Goal: Task Accomplishment & Management: Use online tool/utility

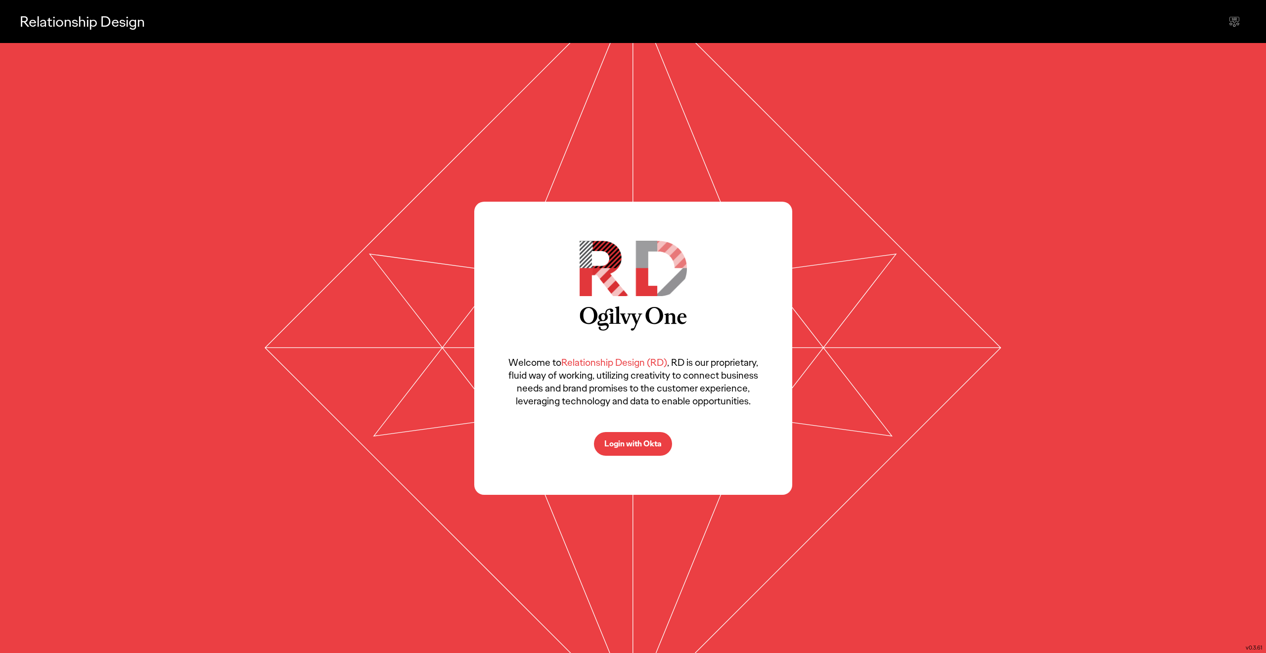
click at [613, 437] on button "Login with Okta" at bounding box center [633, 444] width 78 height 24
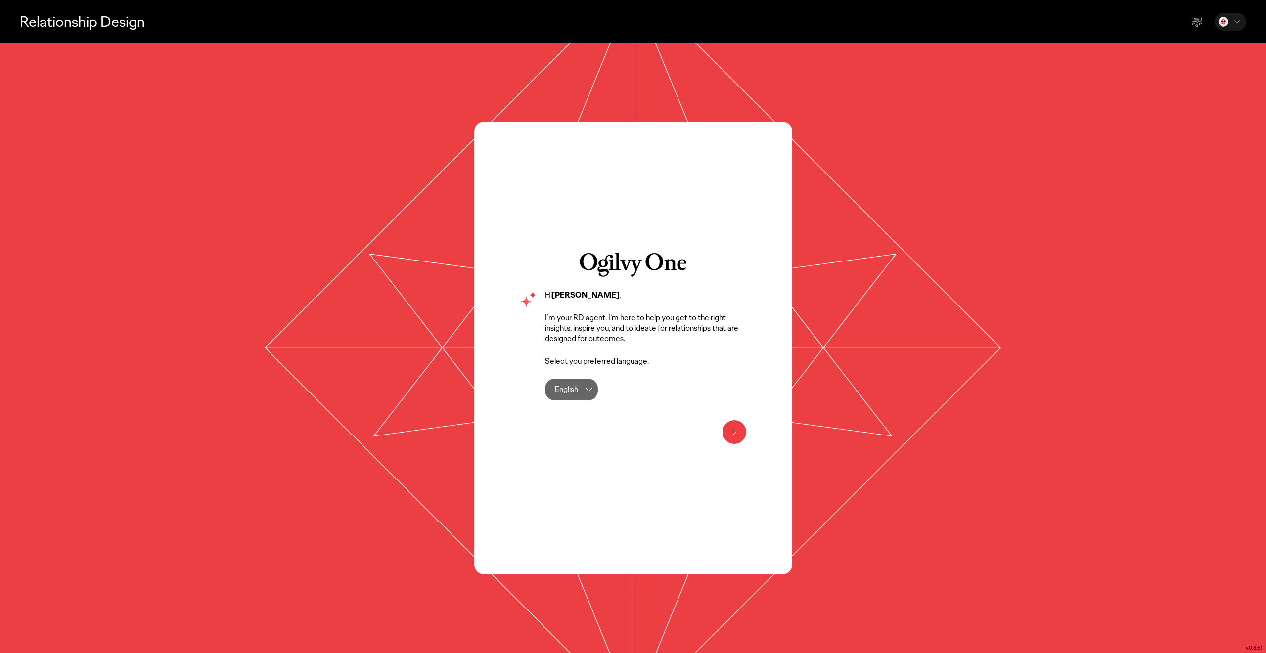
click at [742, 432] on button at bounding box center [734, 432] width 24 height 24
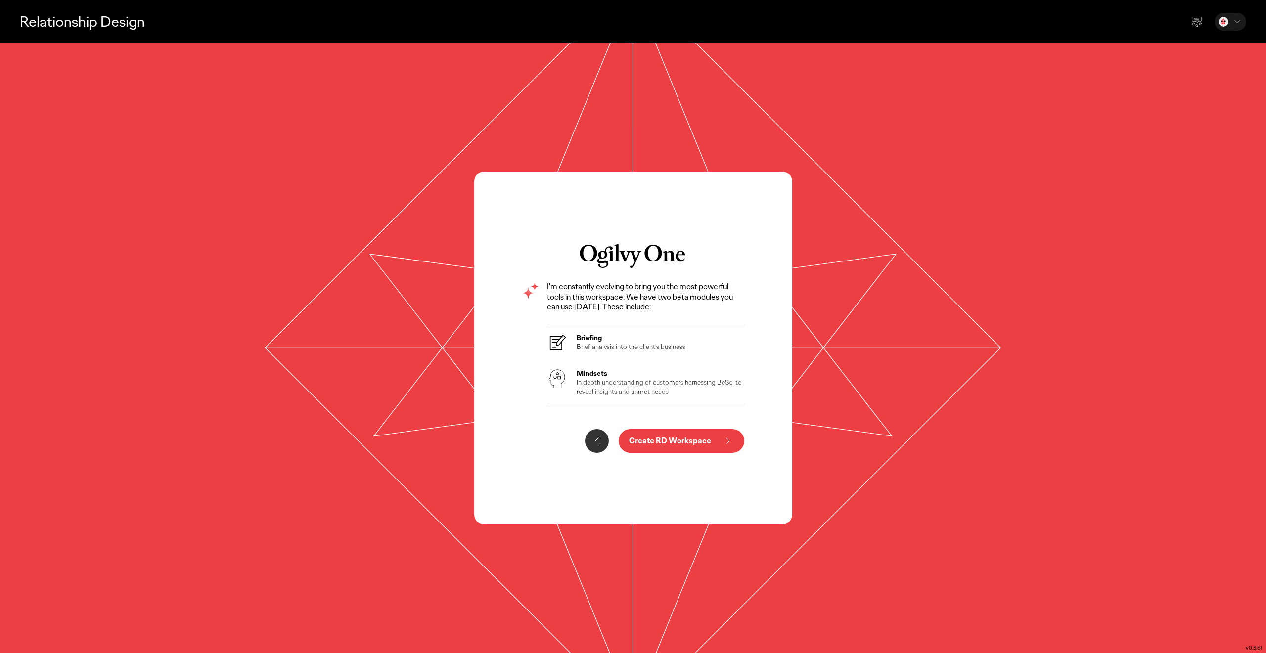
click at [706, 442] on p "Create RD Workspace" at bounding box center [670, 441] width 82 height 8
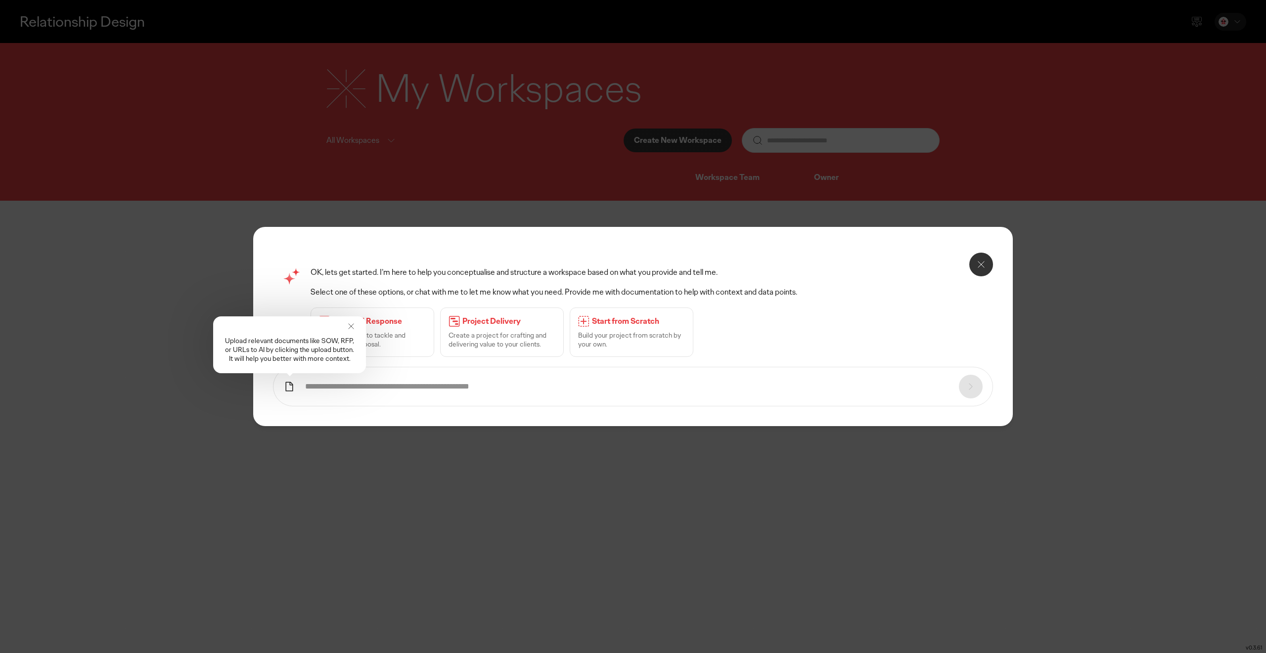
click at [352, 332] on div "Upload relevant documents like SOW, RFP, or URLs to AI by clicking the upload b…" at bounding box center [289, 344] width 153 height 57
